Goal: Information Seeking & Learning: Find specific fact

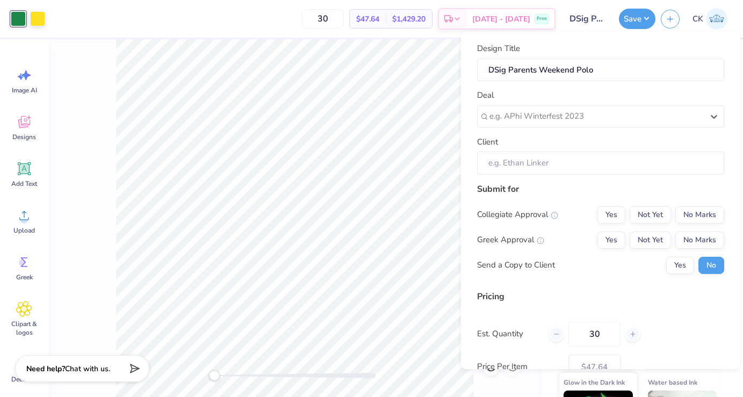
scroll to position [74, 0]
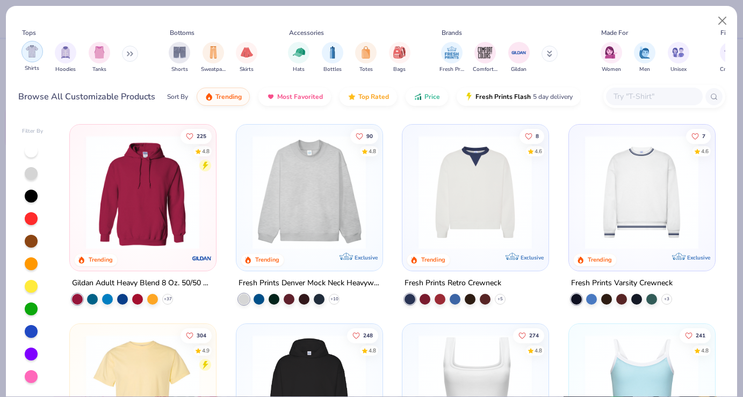
click at [33, 49] on img "filter for Shirts" at bounding box center [32, 51] width 12 height 12
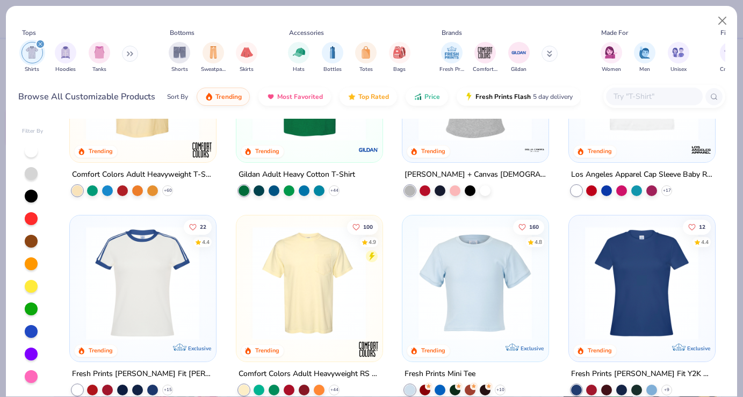
scroll to position [110, 0]
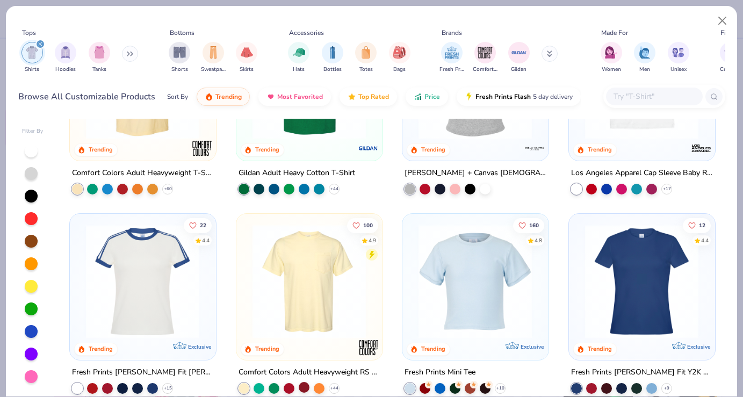
click at [304, 387] on div at bounding box center [304, 386] width 11 height 11
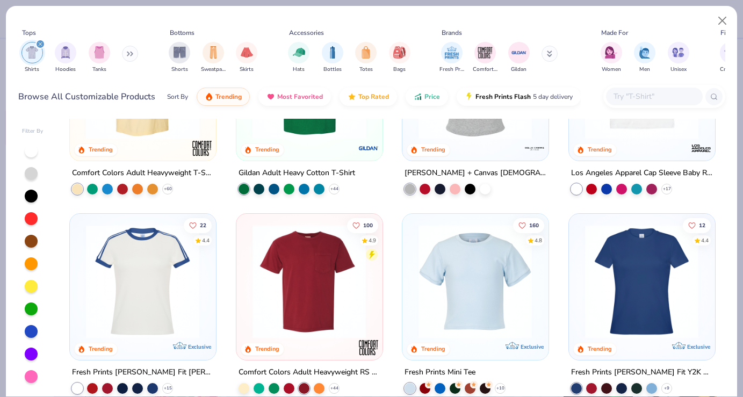
click at [325, 274] on img at bounding box center [309, 281] width 124 height 114
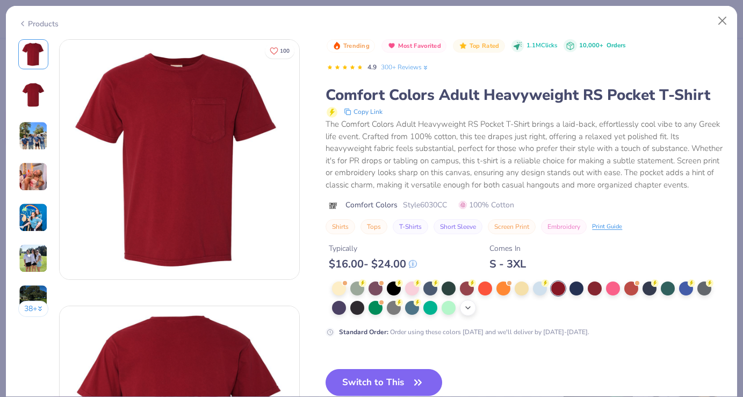
click at [467, 309] on icon at bounding box center [468, 307] width 9 height 9
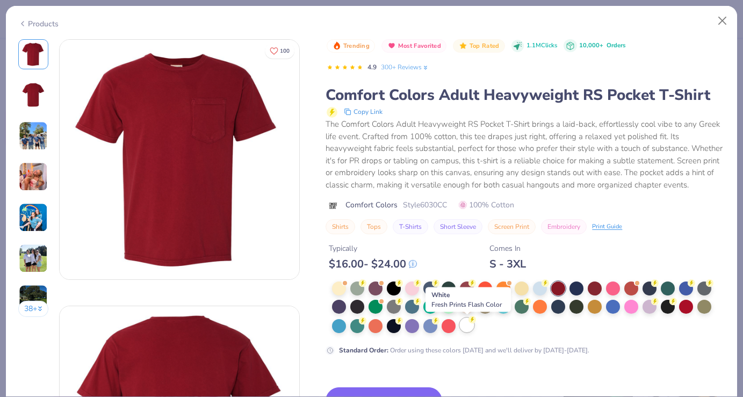
click at [466, 327] on div at bounding box center [467, 325] width 14 height 14
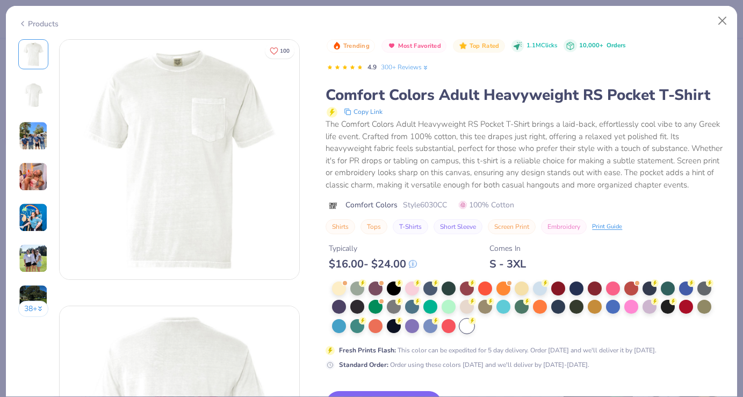
scroll to position [121, 0]
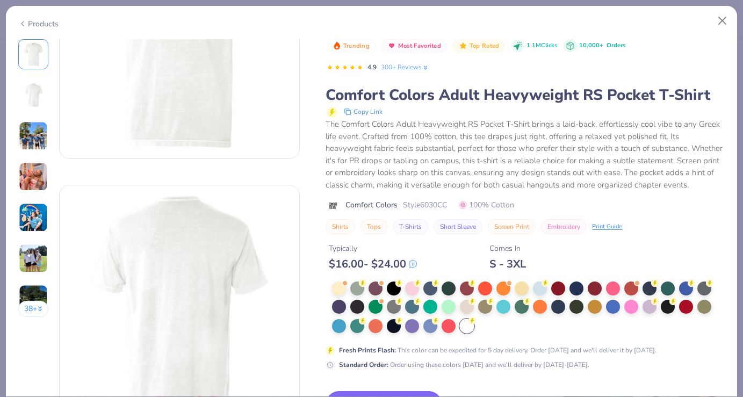
click at [428, 199] on span "Style 6030CC" at bounding box center [425, 204] width 44 height 11
click at [435, 203] on span "Style 6030CC" at bounding box center [425, 204] width 44 height 11
click at [448, 173] on div "The Comfort Colors Adult Heavyweight RS Pocket T-Shirt brings a laid-back, effo…" at bounding box center [524, 154] width 399 height 73
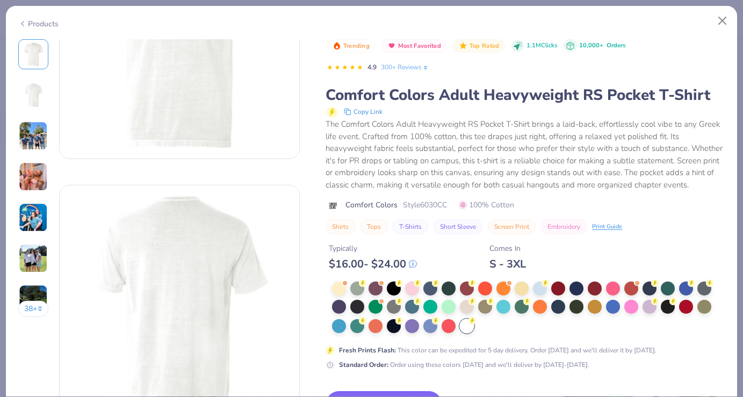
click at [434, 206] on span "Style 6030CC" at bounding box center [425, 204] width 44 height 11
copy span "6030CC"
